Goal: Check status: Check status

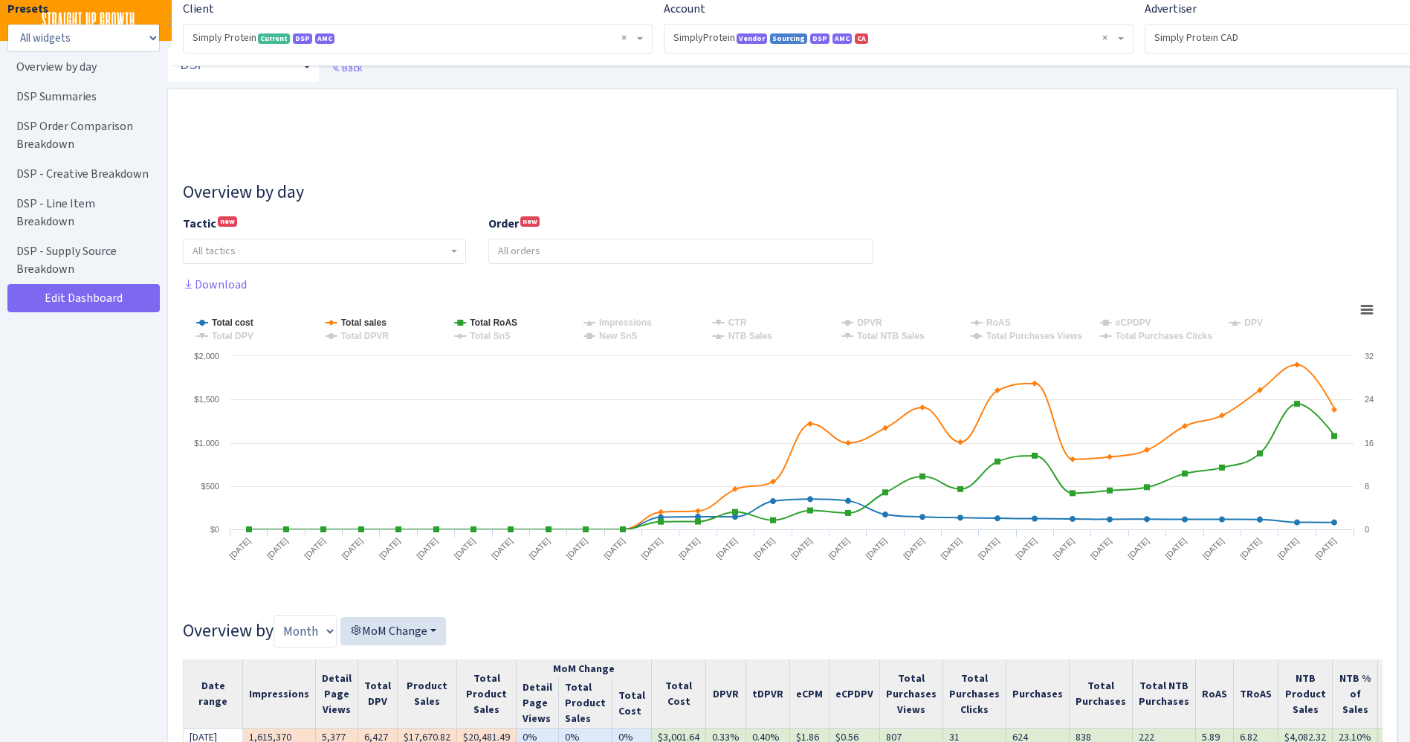
select select "1288314143782501"
select select "576703522483904443"
select select
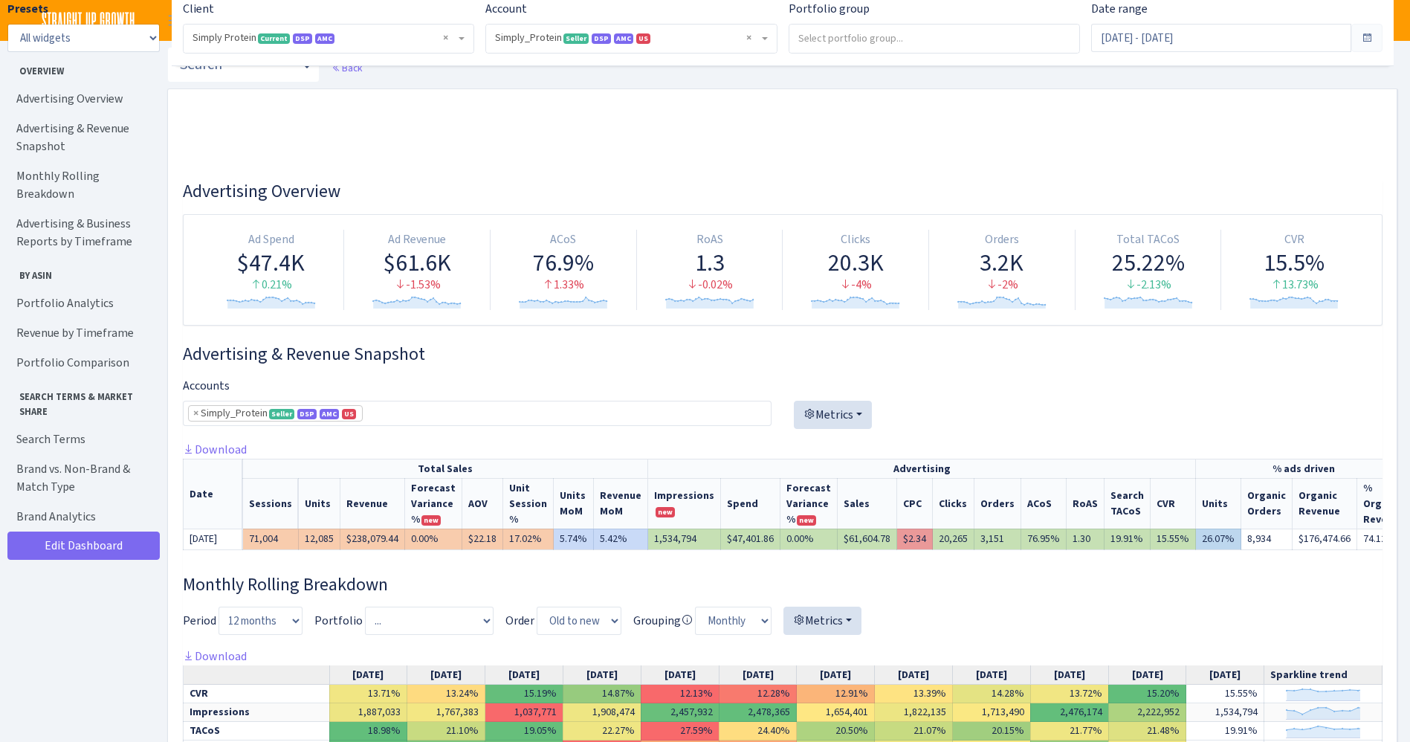
select select "470438976738569"
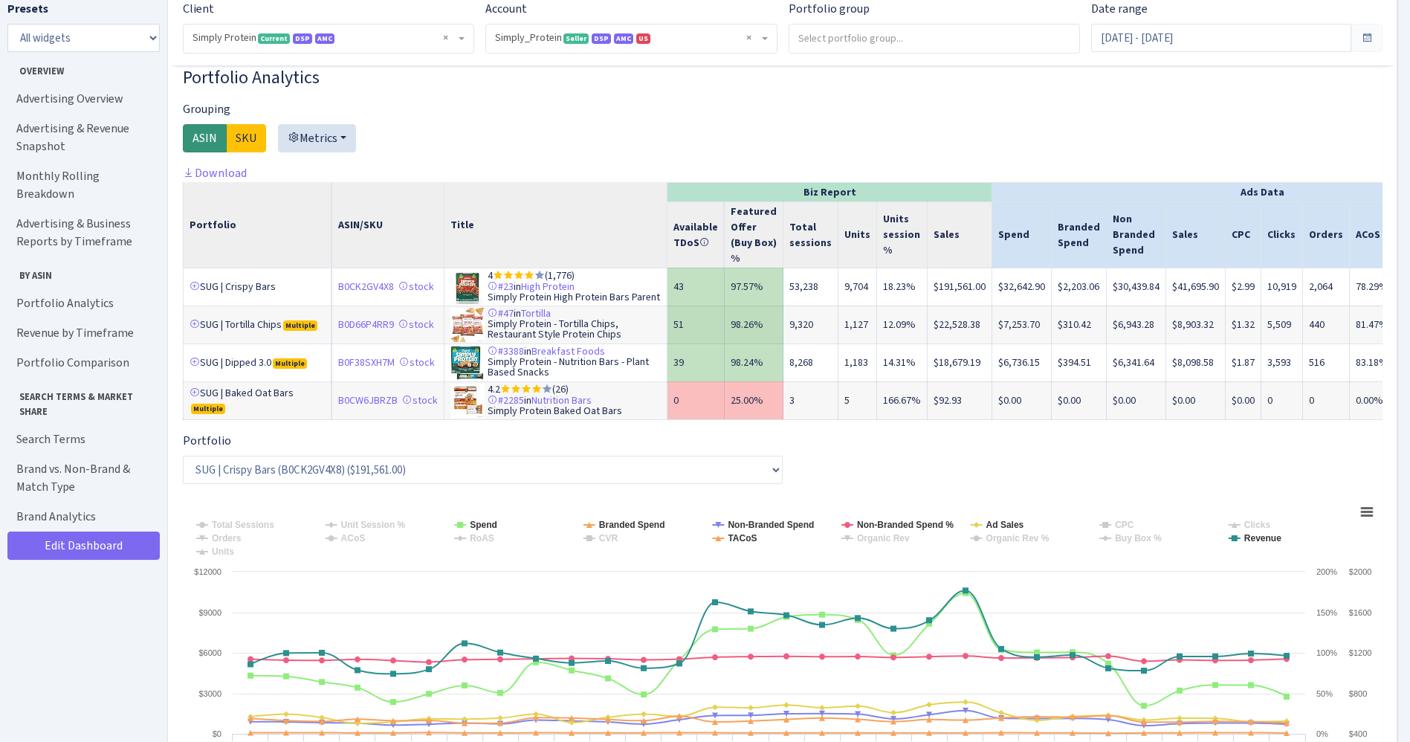
scroll to position [2207, 0]
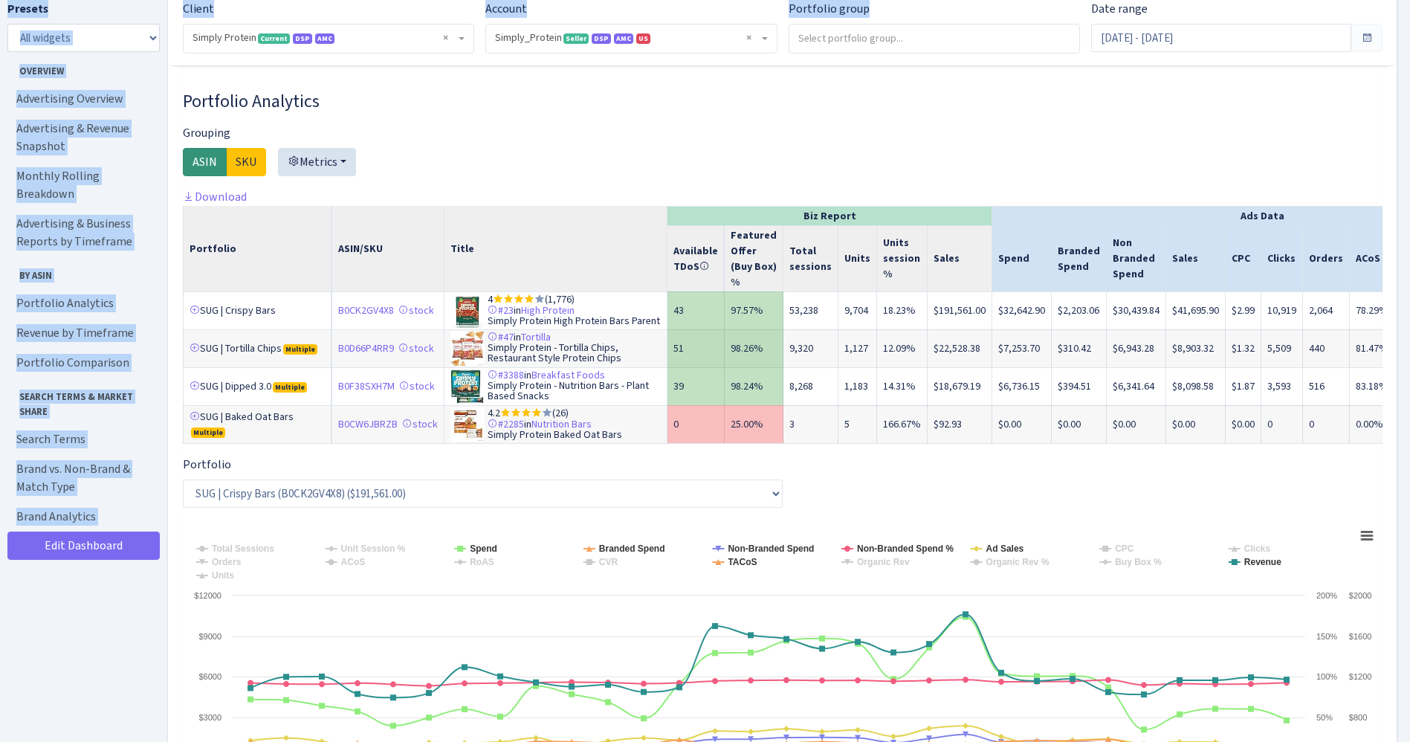
drag, startPoint x: 1054, startPoint y: 18, endPoint x: -882, endPoint y: 141, distance: 1940.0
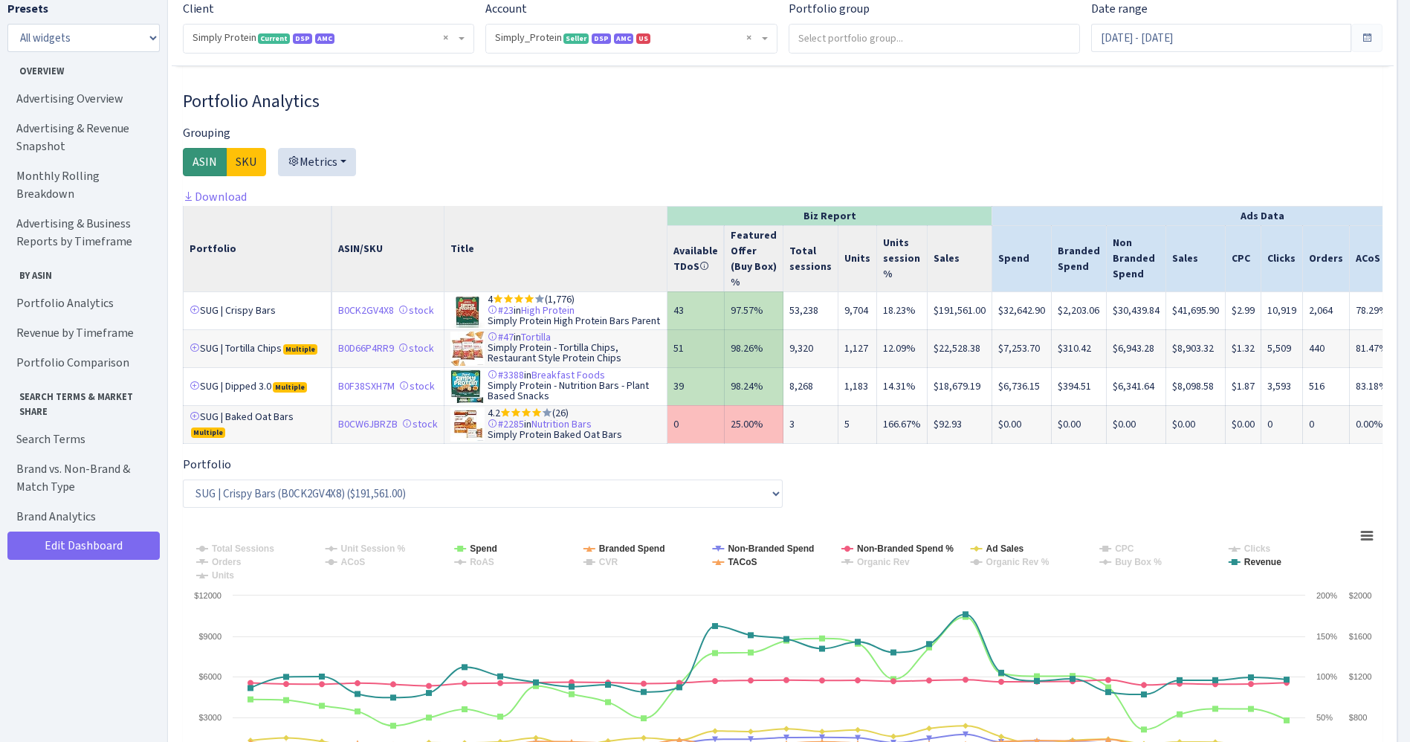
click at [697, 163] on div at bounding box center [783, 156] width 1200 height 64
